Goal: Navigation & Orientation: Find specific page/section

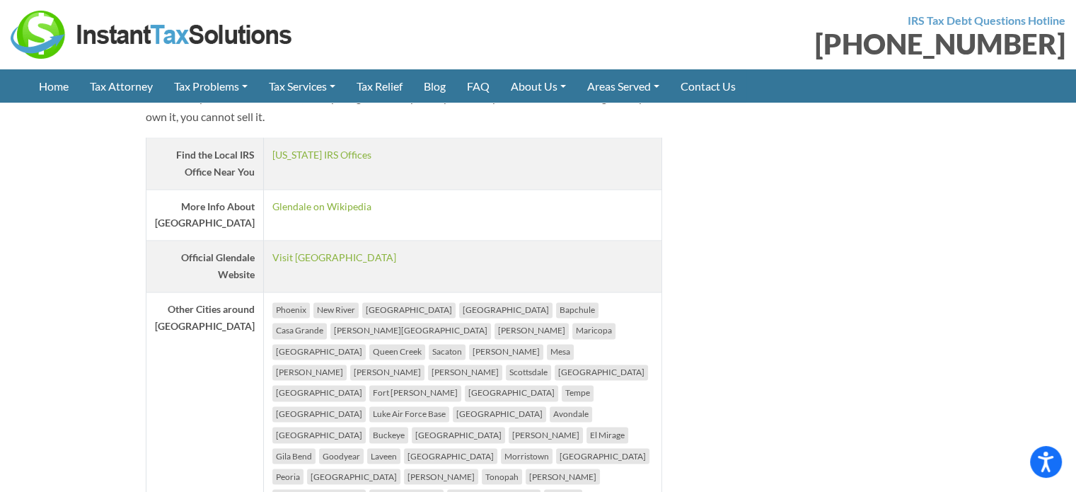
scroll to position [2263, 0]
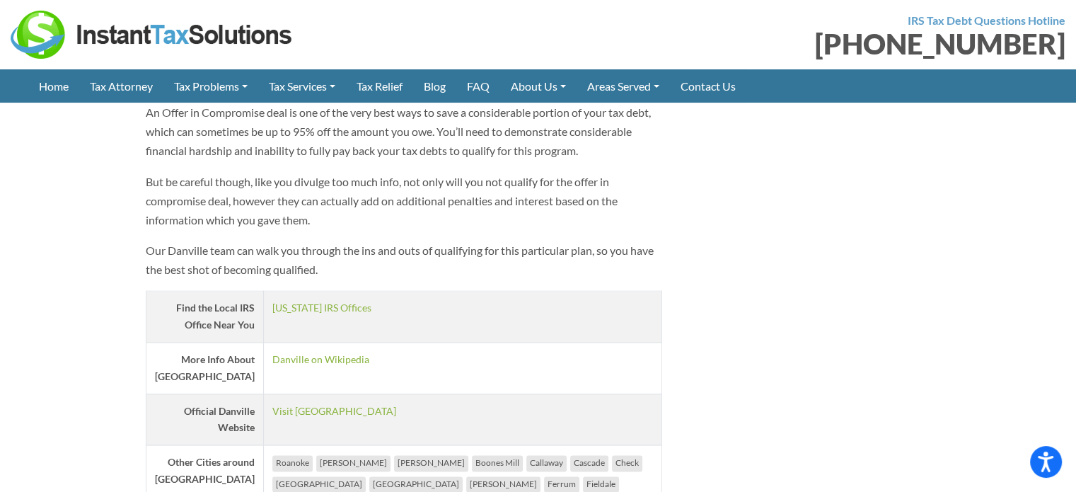
scroll to position [2263, 0]
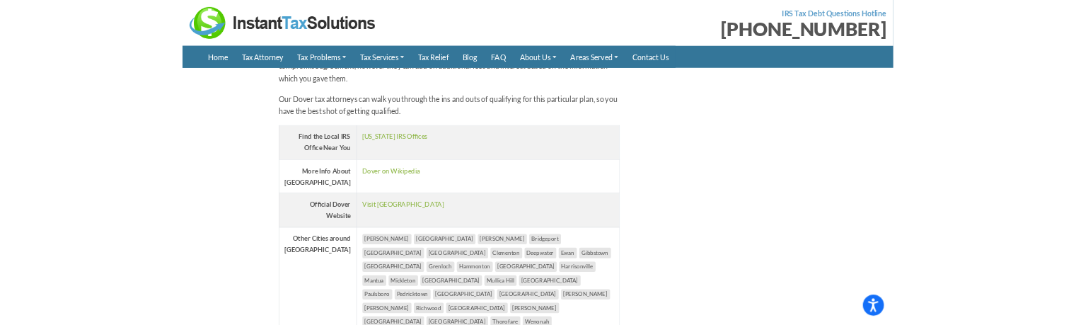
scroll to position [2263, 0]
